Goal: Find contact information: Find contact information

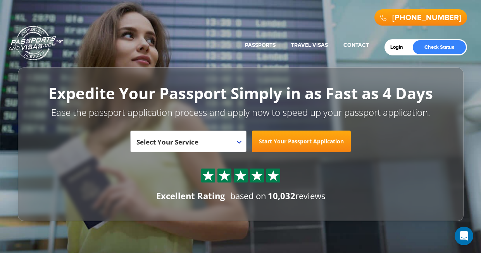
click at [214, 28] on div "800-860-8610 Passports & Visas.com Get Passport Get Visa" at bounding box center [240, 21] width 452 height 35
click at [397, 46] on link "Login" at bounding box center [399, 47] width 18 height 6
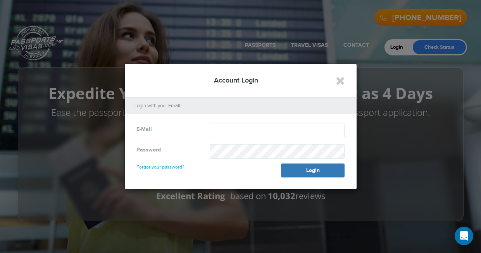
click at [209, 124] on div at bounding box center [277, 131] width 147 height 15
click at [181, 105] on p "Login with your Email" at bounding box center [242, 105] width 216 height 7
click at [186, 102] on p "Login with your Email" at bounding box center [242, 105] width 216 height 7
click at [144, 128] on label "E-Mail" at bounding box center [143, 130] width 15 height 8
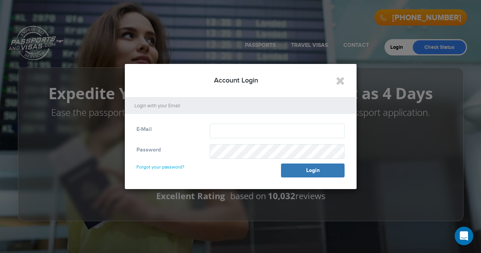
click at [185, 135] on div "E-Mail" at bounding box center [241, 131] width 220 height 15
click at [168, 145] on div "Password" at bounding box center [167, 153] width 73 height 19
click at [164, 126] on div "E-Mail" at bounding box center [167, 130] width 73 height 12
click at [120, 132] on div at bounding box center [240, 126] width 481 height 253
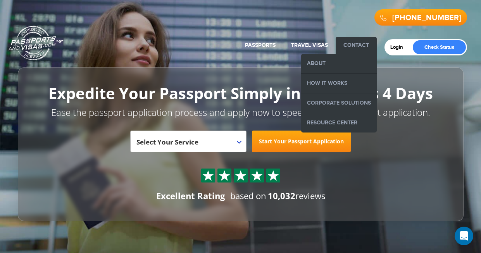
click at [351, 43] on link "Contact" at bounding box center [356, 45] width 26 height 7
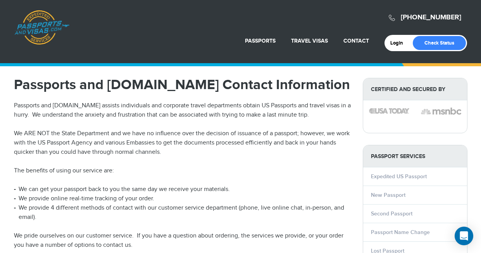
click at [466, 16] on span "[PHONE_NUMBER]" at bounding box center [425, 17] width 84 height 17
